Goal: Check status: Check status

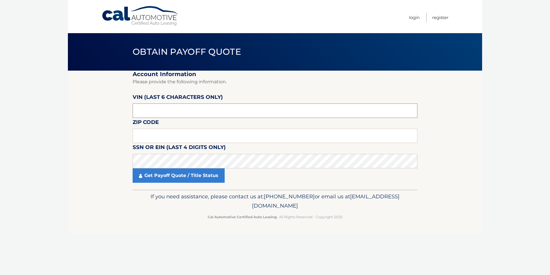
click at [171, 111] on input "text" at bounding box center [275, 110] width 285 height 14
paste input "082874"
type input "082874"
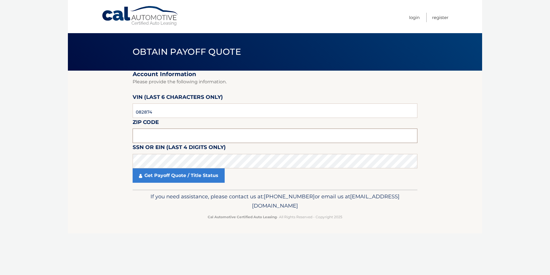
click at [173, 137] on input "text" at bounding box center [275, 135] width 285 height 14
type input "33156"
click button "For Originating Dealer" at bounding box center [0, 0] width 0 height 0
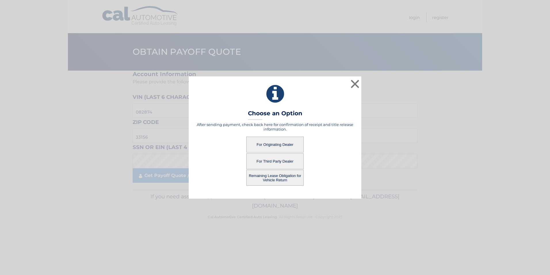
click at [289, 144] on button "For Originating Dealer" at bounding box center [275, 144] width 58 height 16
click at [270, 142] on button "For Originating Dealer" at bounding box center [275, 144] width 58 height 16
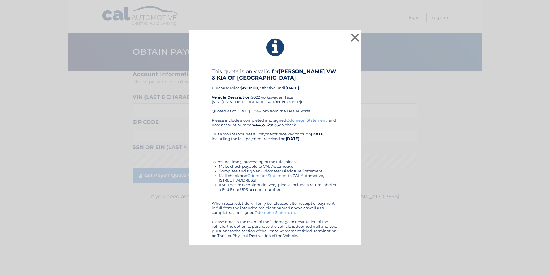
drag, startPoint x: 208, startPoint y: 57, endPoint x: 340, endPoint y: 239, distance: 224.6
click at [340, 239] on div "× This quote is only valid for GUNTHER VW & KIA OF FORT LAUDERDALE Purchase Pri…" at bounding box center [275, 137] width 173 height 215
click at [344, 94] on div "This quote is only valid for GUNTHER VW & KIA OF FORT LAUDERDALE Purchase Price…" at bounding box center [275, 152] width 158 height 169
drag, startPoint x: 243, startPoint y: 88, endPoint x: 258, endPoint y: 89, distance: 15.0
click at [258, 89] on b "$17,112.20" at bounding box center [250, 87] width 18 height 5
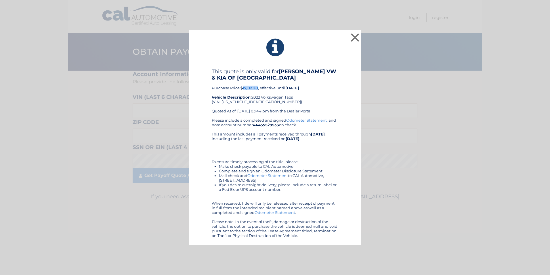
copy b "17,112.20"
click at [356, 36] on button "×" at bounding box center [355, 38] width 12 height 12
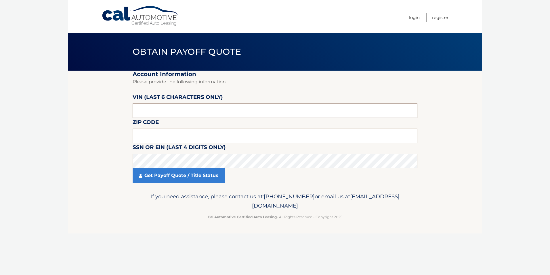
click at [164, 105] on input "text" at bounding box center [275, 110] width 285 height 14
click at [169, 104] on input "text" at bounding box center [275, 110] width 285 height 14
click at [170, 104] on input "text" at bounding box center [275, 110] width 285 height 14
drag, startPoint x: 181, startPoint y: 112, endPoint x: 107, endPoint y: 113, distance: 73.4
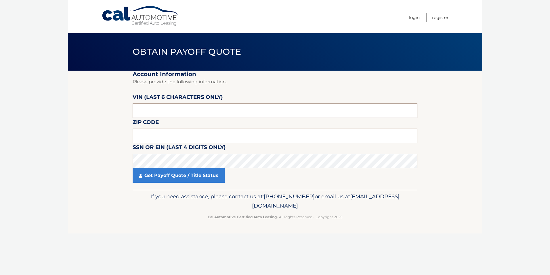
click at [107, 113] on section "Account Information Please provide the following information. VIN (last 6 chara…" at bounding box center [275, 130] width 414 height 119
paste input "082874"
type input "082874"
type input "33156"
click at [169, 151] on label "SSN or EIN (last 4 digits only)" at bounding box center [179, 148] width 93 height 11
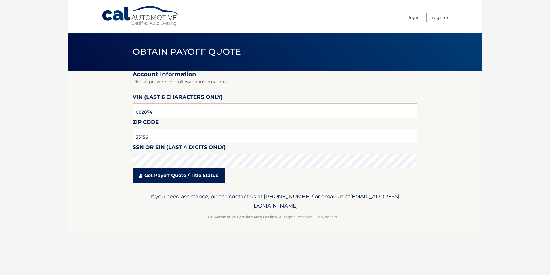
click at [179, 176] on link "Get Payoff Quote / Title Status" at bounding box center [179, 175] width 92 height 14
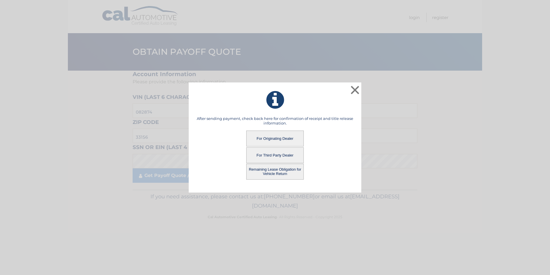
click at [279, 153] on button "For Third Party Dealer" at bounding box center [275, 155] width 58 height 16
click at [271, 155] on button "For Third Party Dealer" at bounding box center [275, 155] width 58 height 16
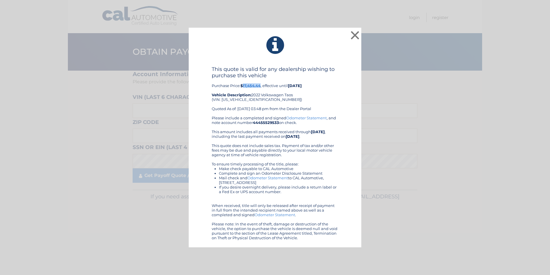
drag, startPoint x: 243, startPoint y: 87, endPoint x: 261, endPoint y: 87, distance: 18.1
click at [261, 87] on b "$17,454.44" at bounding box center [251, 85] width 20 height 5
copy b "17,454.44"
drag, startPoint x: 212, startPoint y: 68, endPoint x: 352, endPoint y: 237, distance: 219.9
click at [352, 237] on div "This quote is valid for any dealership wishing to purchase this vehicle Purchas…" at bounding box center [275, 153] width 158 height 174
